Goal: Information Seeking & Learning: Learn about a topic

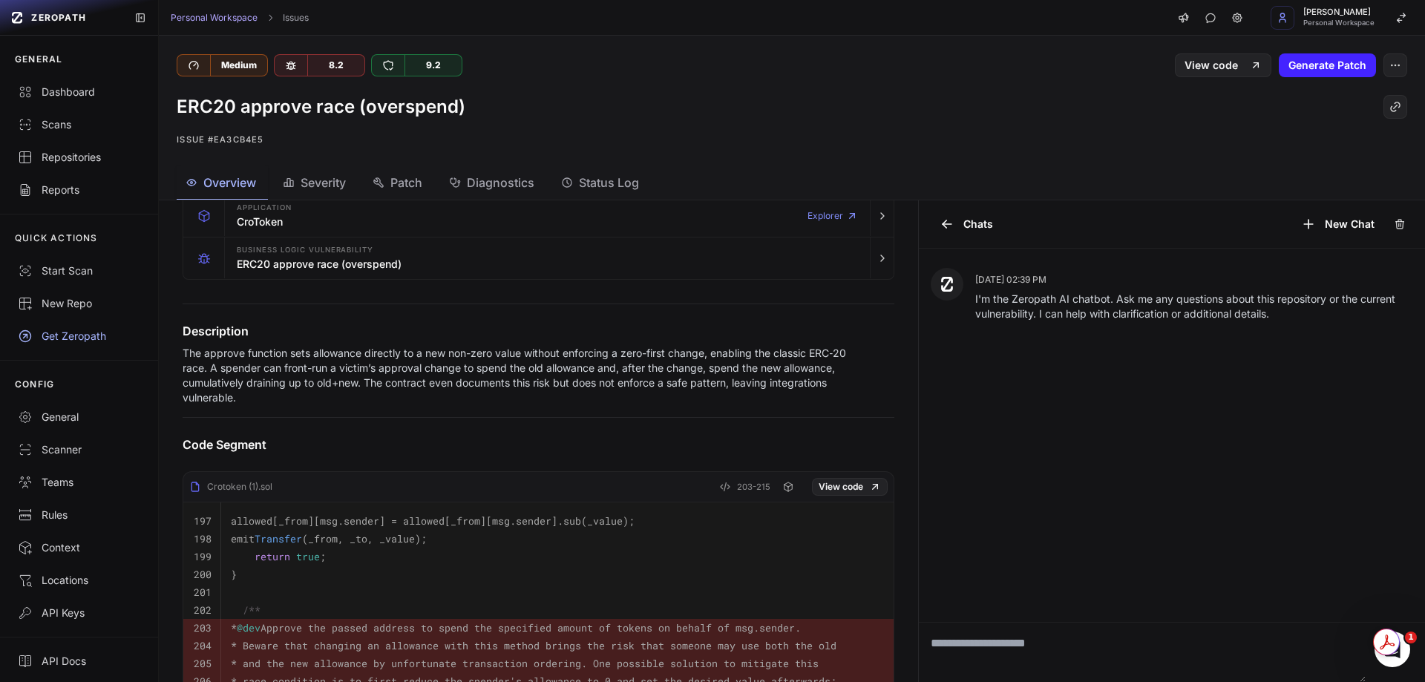
scroll to position [250, 0]
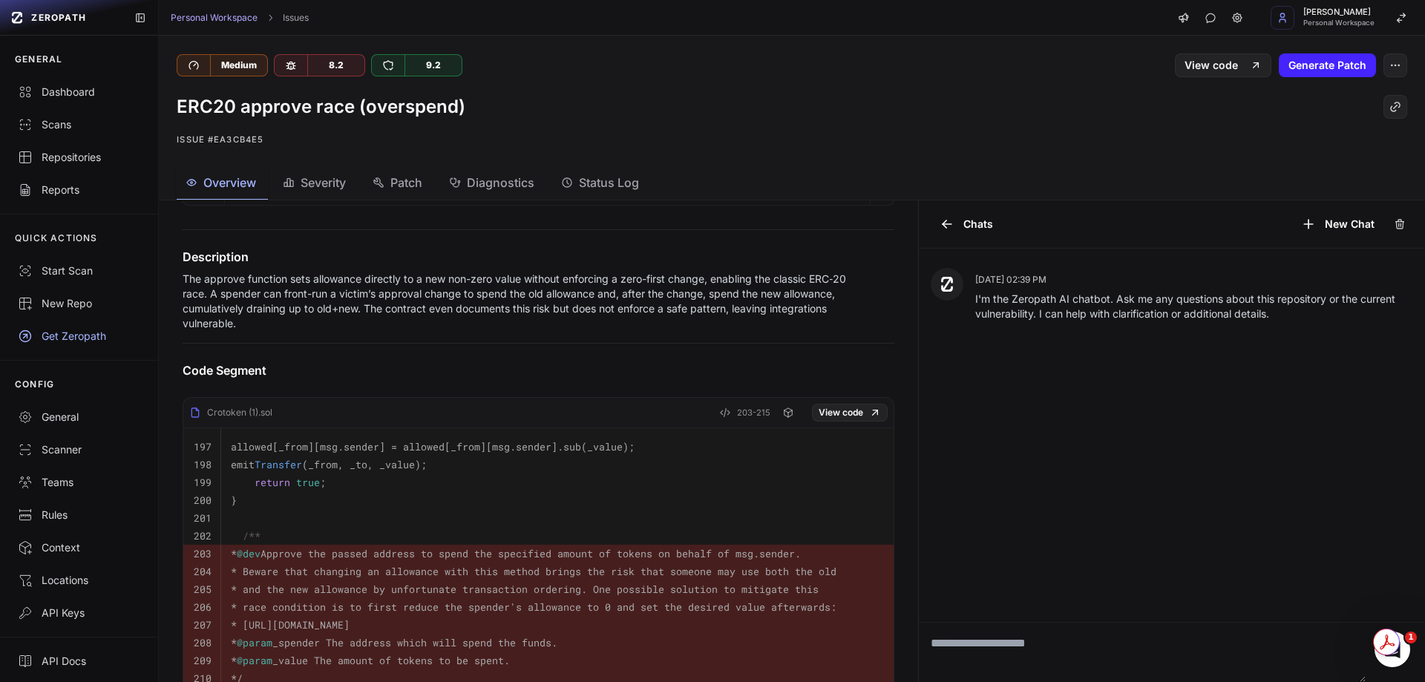
drag, startPoint x: 652, startPoint y: 555, endPoint x: 246, endPoint y: 435, distance: 424.1
click at [246, 435] on tbody "197 allowed[_from][msg.sender] = allowed[_from][msg.sender].sub(_value); 198 em…" at bounding box center [538, 652] width 710 height 448
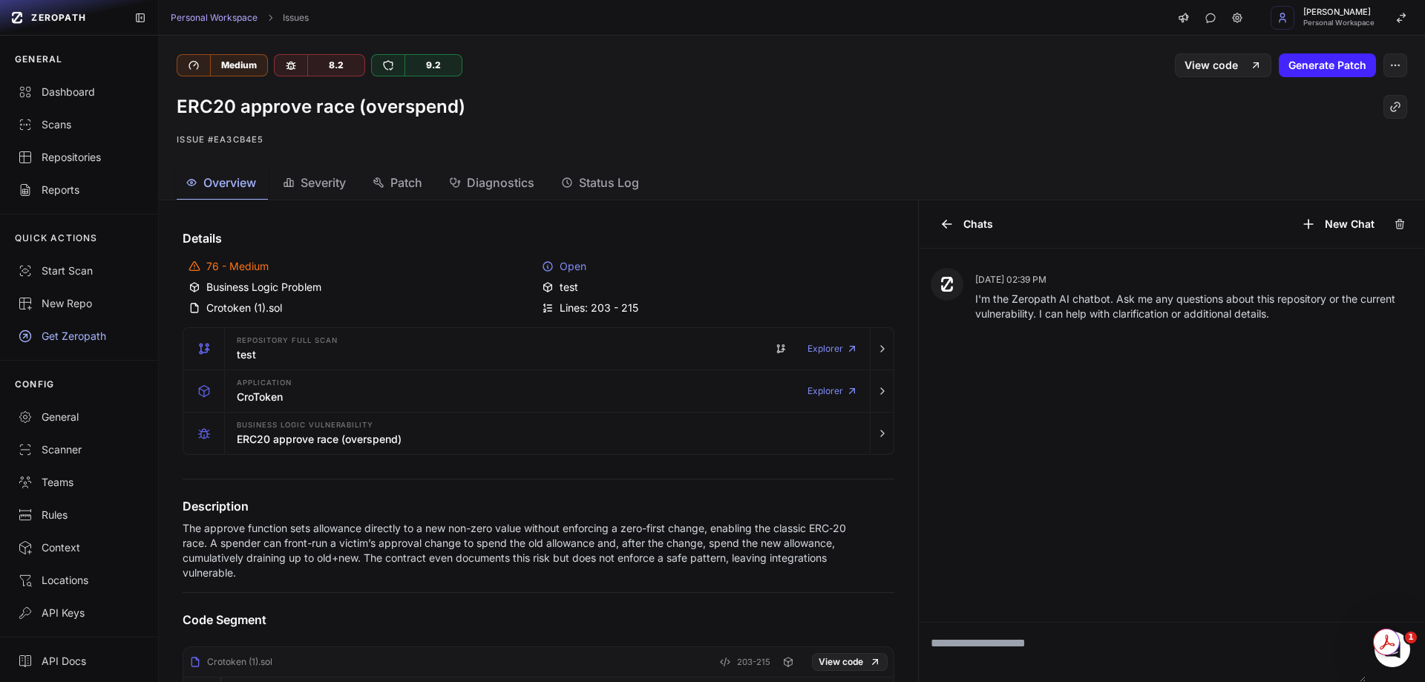
scroll to position [0, 0]
click at [364, 168] on button "Severity" at bounding box center [399, 182] width 71 height 33
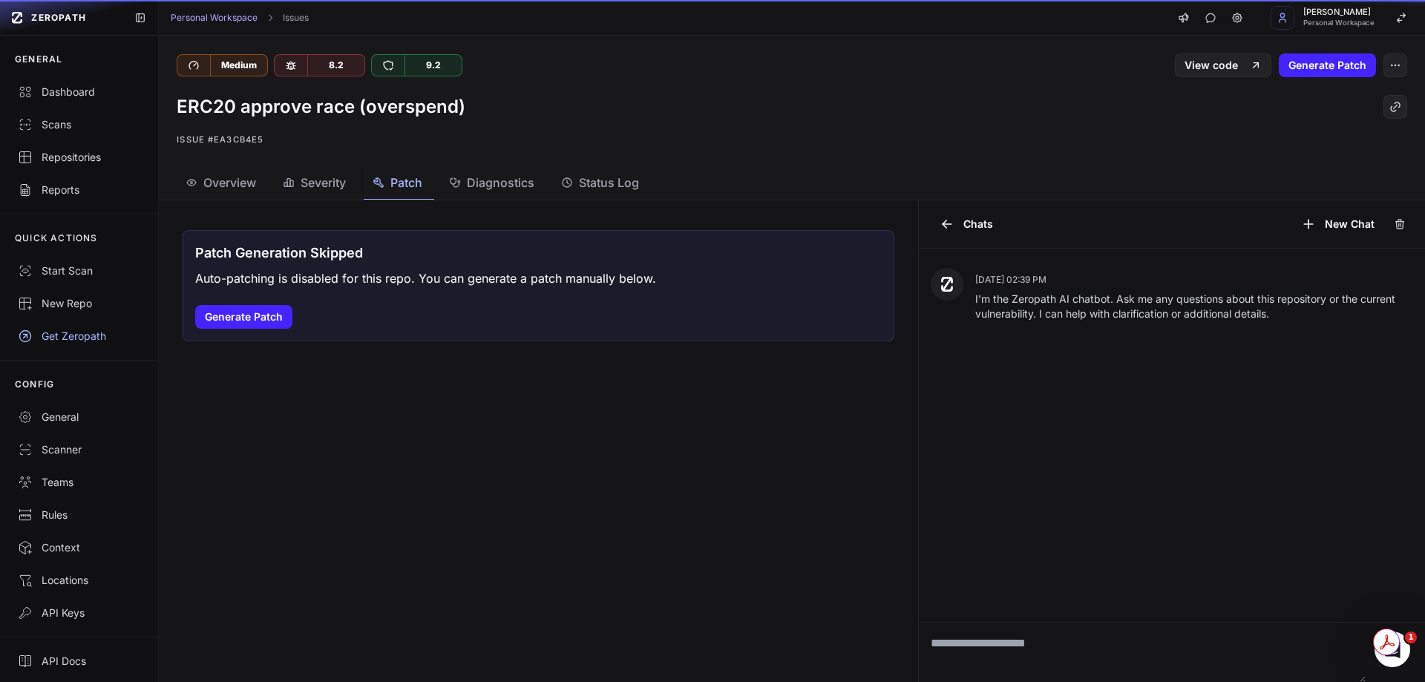
click at [392, 189] on div "Patch" at bounding box center [398, 183] width 50 height 18
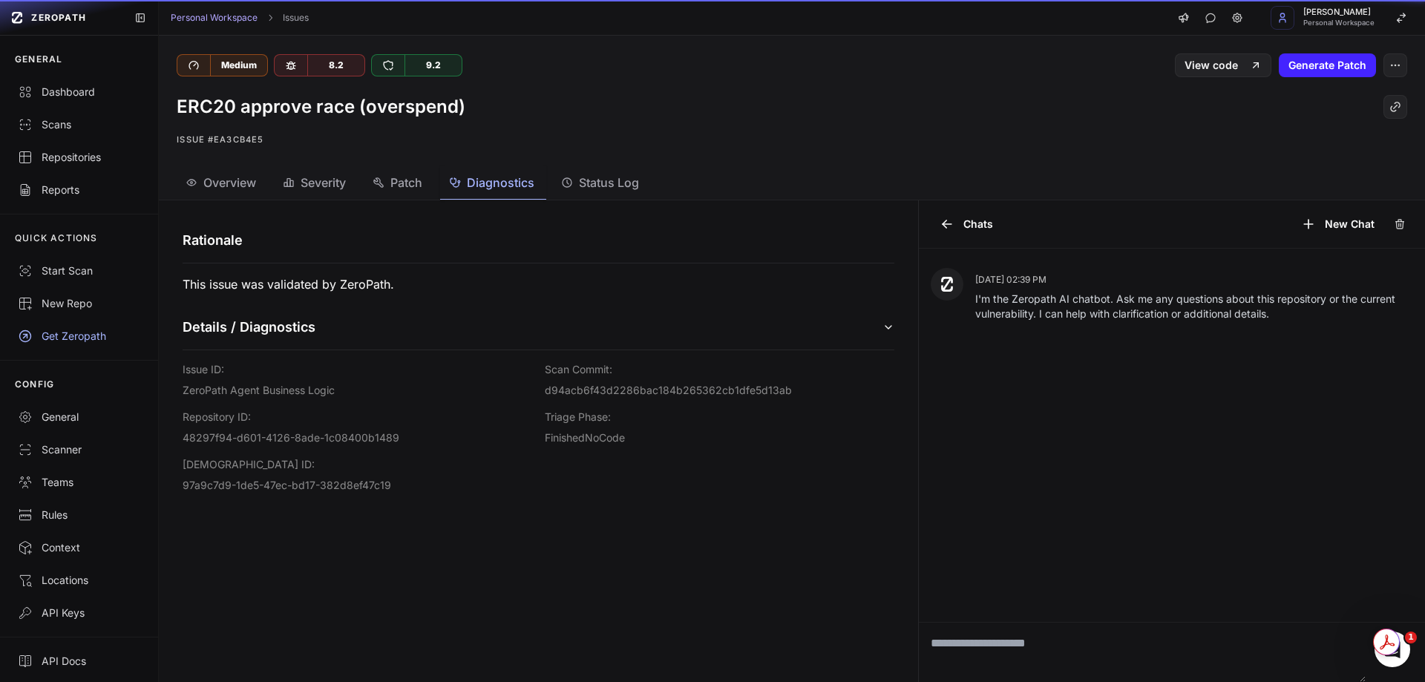
click at [505, 180] on span "Diagnostics" at bounding box center [501, 183] width 68 height 18
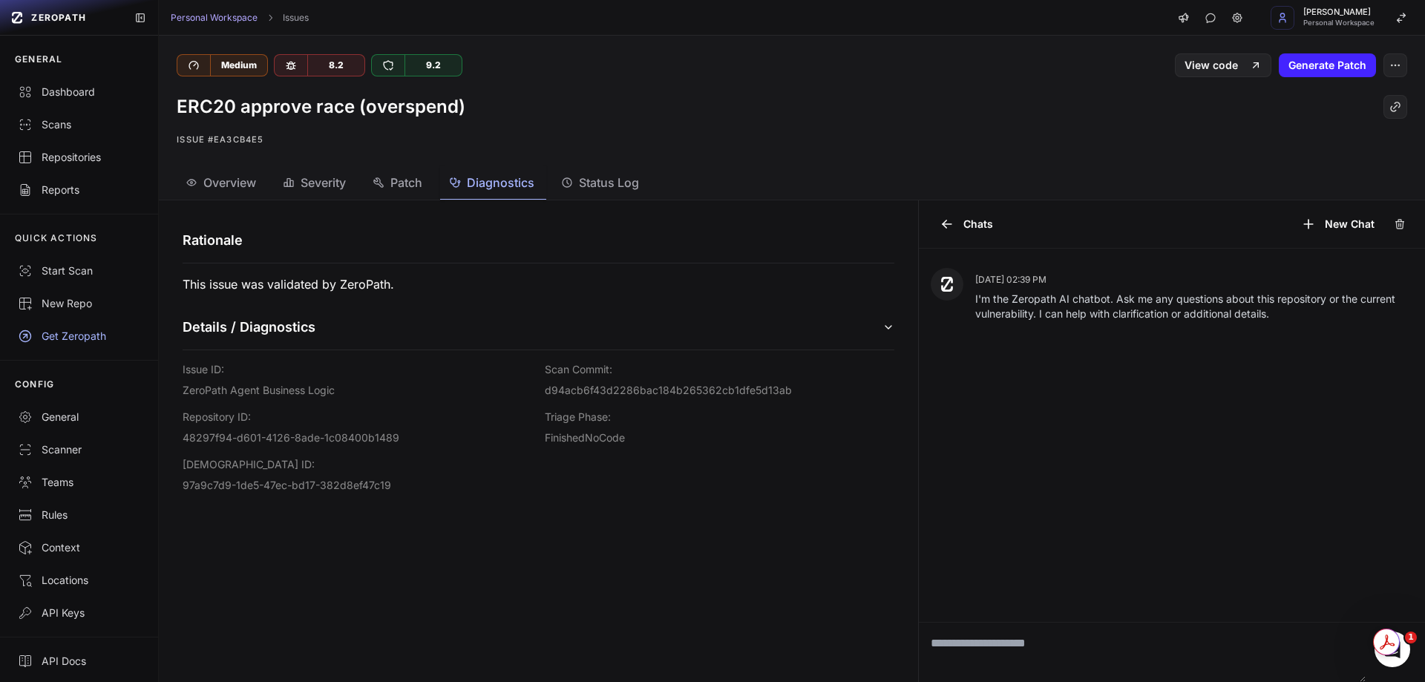
click at [615, 187] on span "Status Log" at bounding box center [609, 183] width 60 height 18
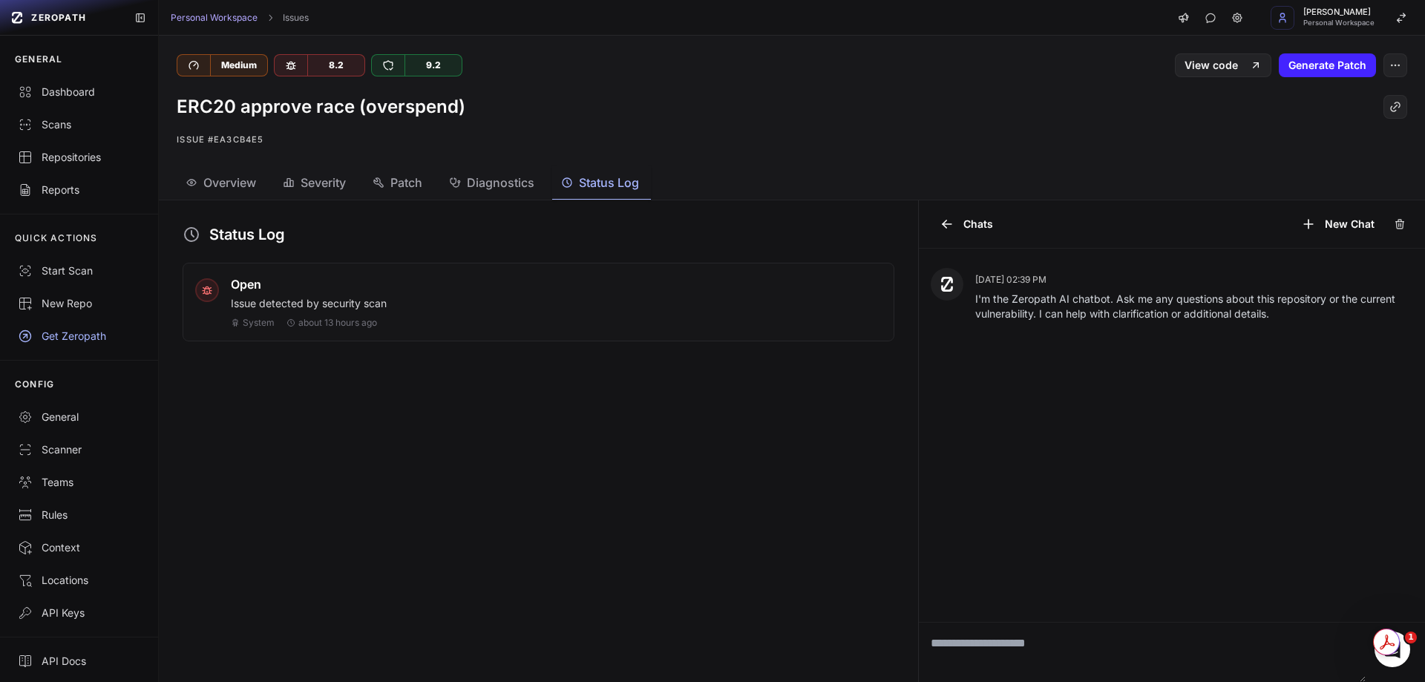
click at [383, 290] on div "Open" at bounding box center [556, 284] width 651 height 18
click at [232, 290] on span "Open" at bounding box center [246, 284] width 30 height 18
click at [67, 102] on link "Dashboard" at bounding box center [79, 92] width 158 height 33
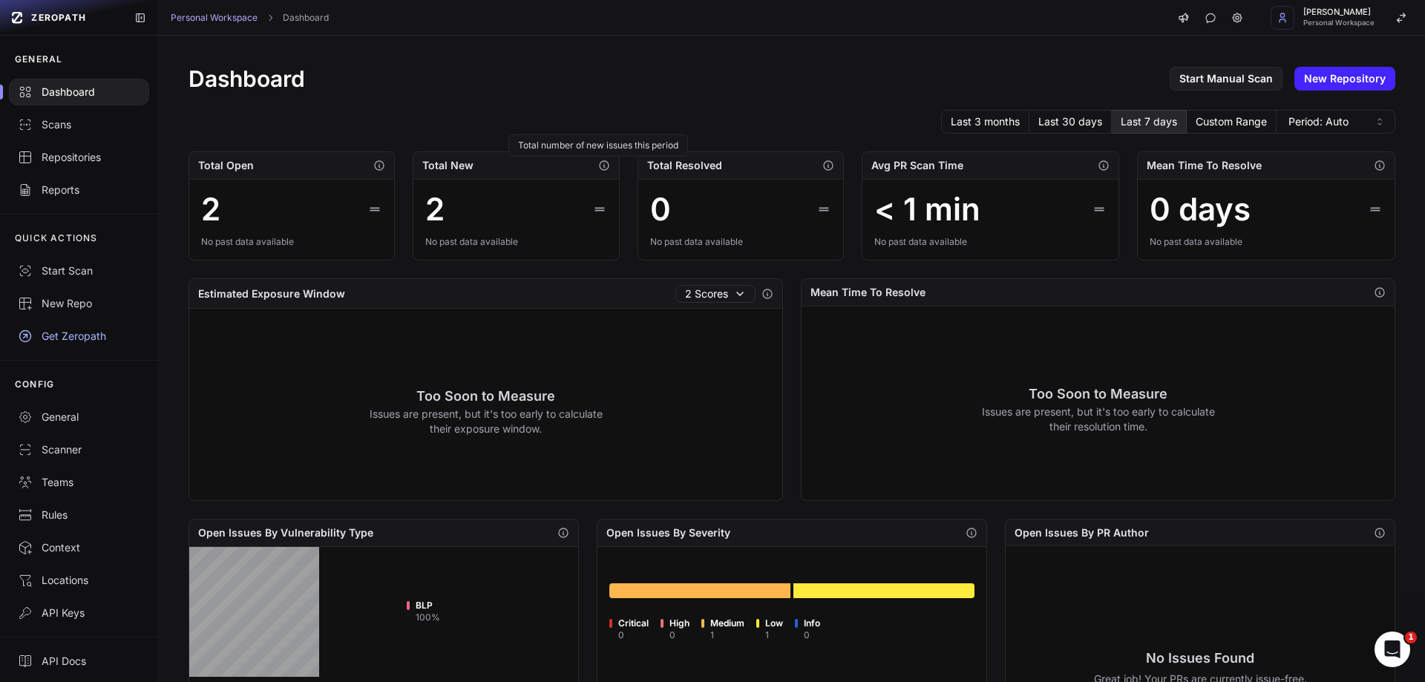
click at [600, 164] on icon "button" at bounding box center [604, 166] width 12 height 12
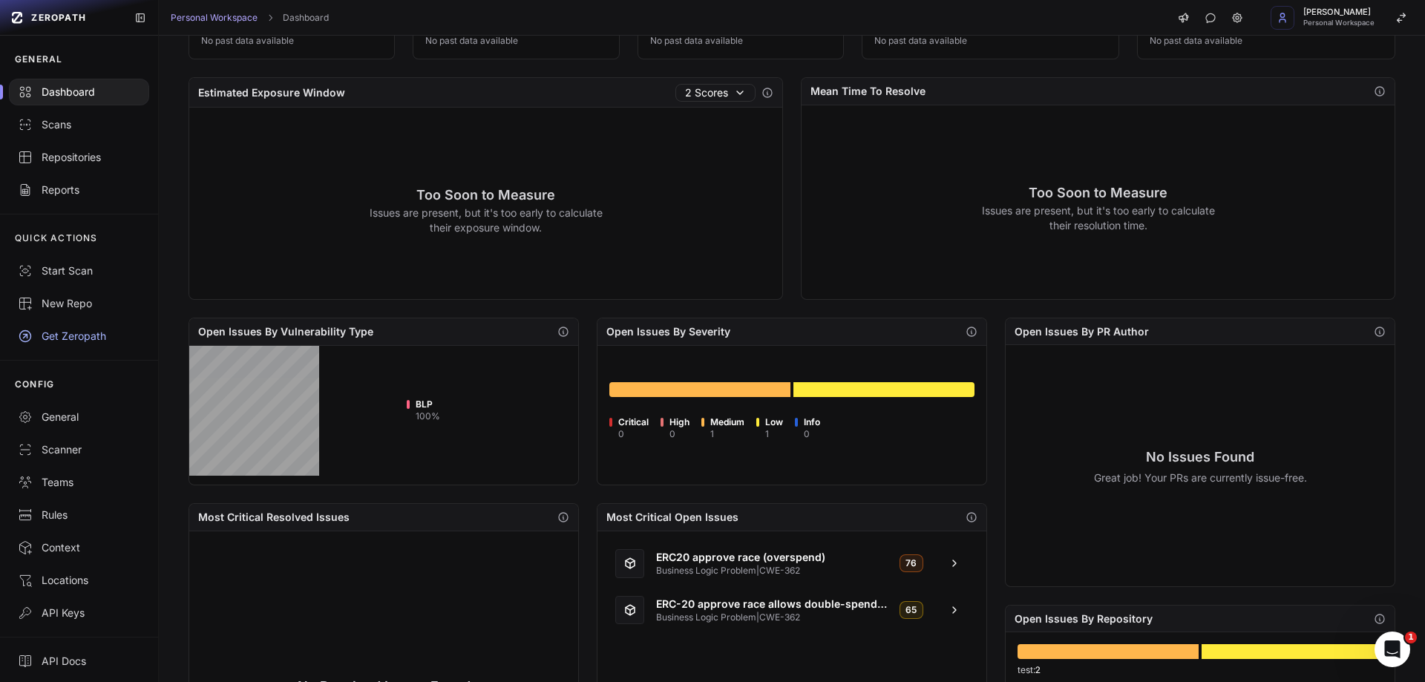
scroll to position [371, 0]
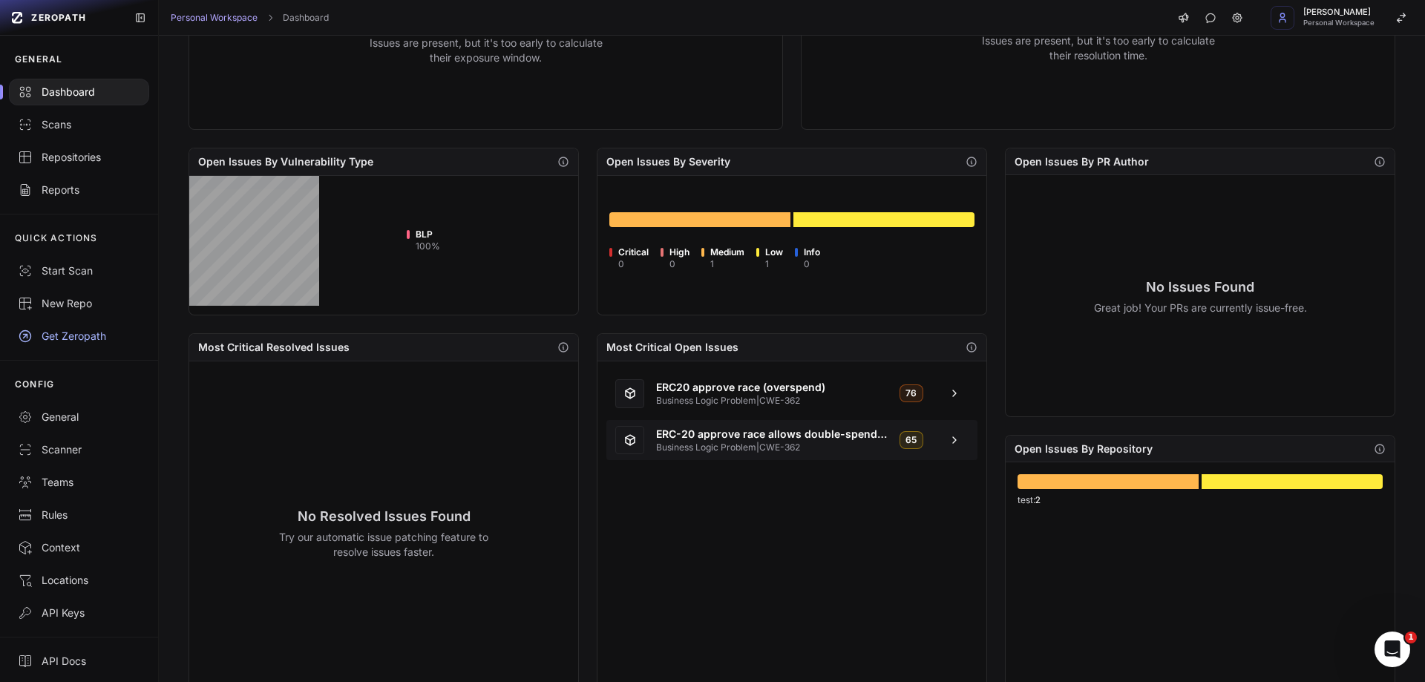
click at [699, 434] on span at bounding box center [954, 440] width 29 height 12
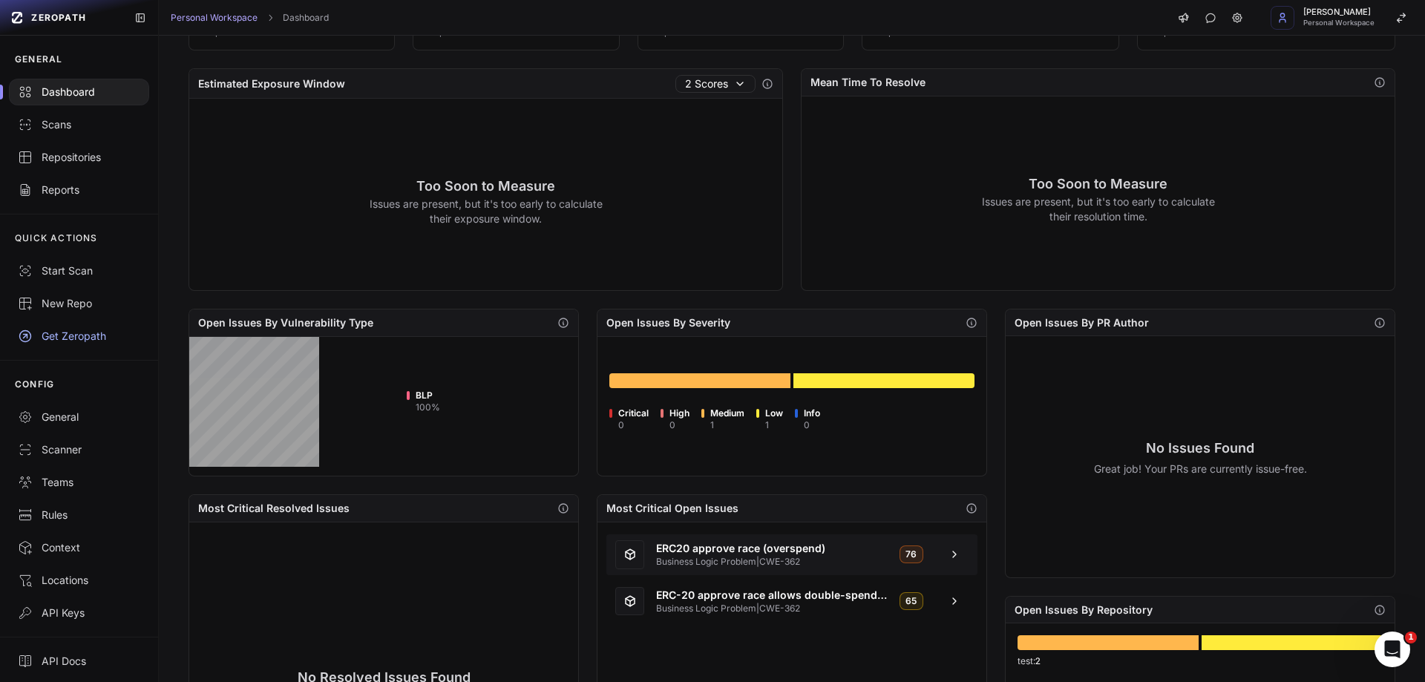
scroll to position [223, 0]
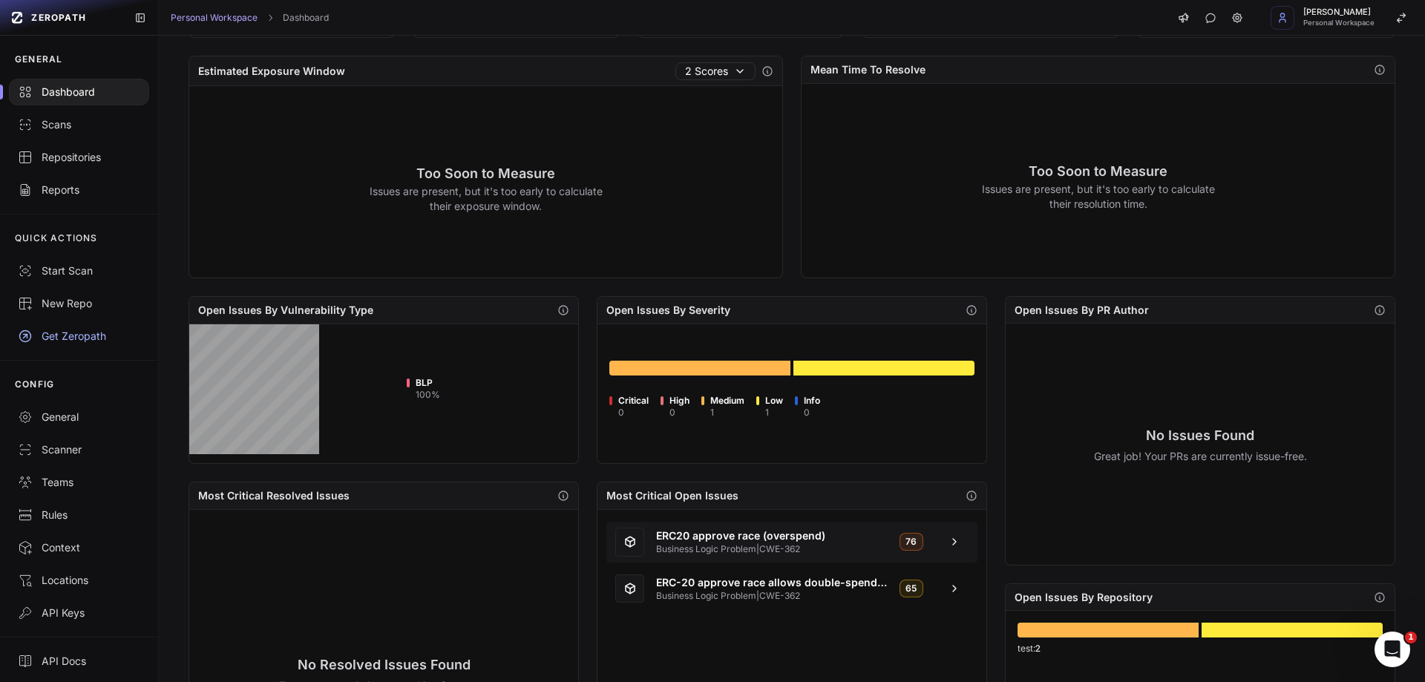
click at [699, 534] on span "ERC20 approve race (overspend)" at bounding box center [772, 535] width 232 height 15
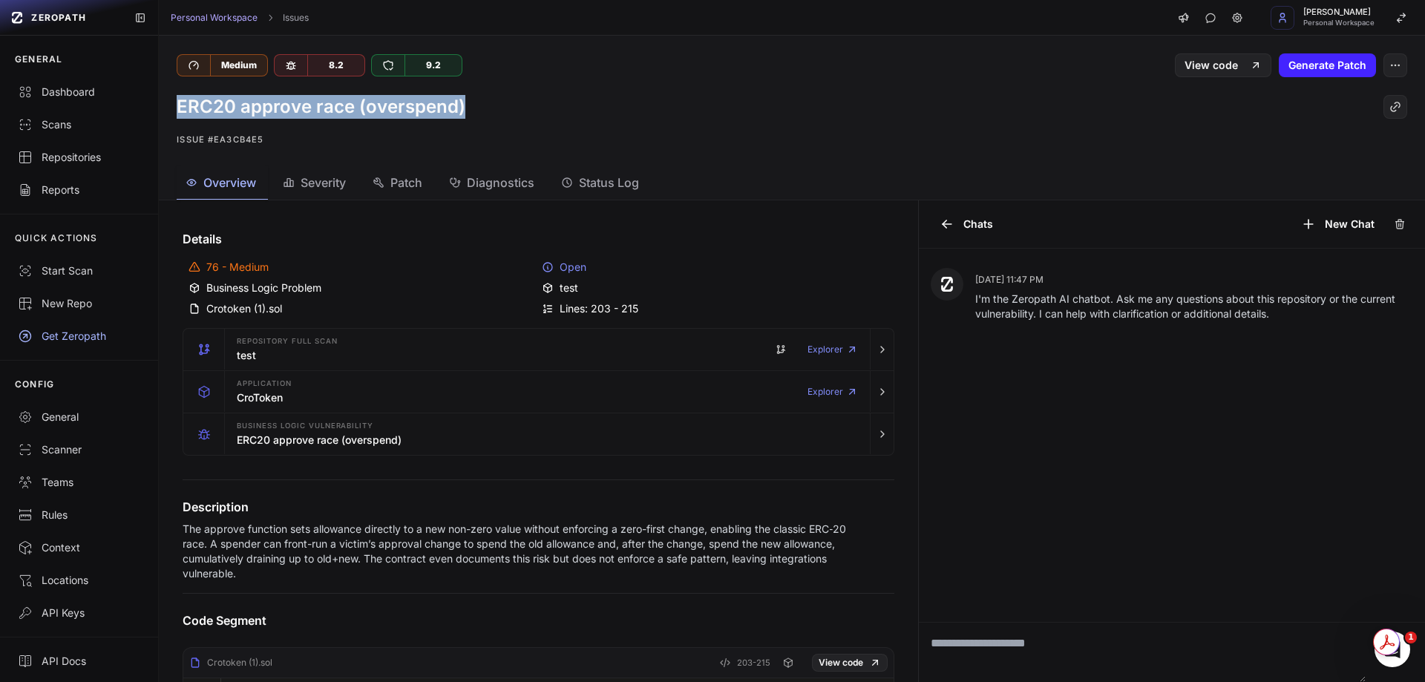
drag, startPoint x: 480, startPoint y: 100, endPoint x: 171, endPoint y: 110, distance: 309.6
click at [171, 110] on div "ERC20 approve race (overspend) Issue #ea3cb4e5" at bounding box center [792, 121] width 1266 height 89
